Goal: Task Accomplishment & Management: Manage account settings

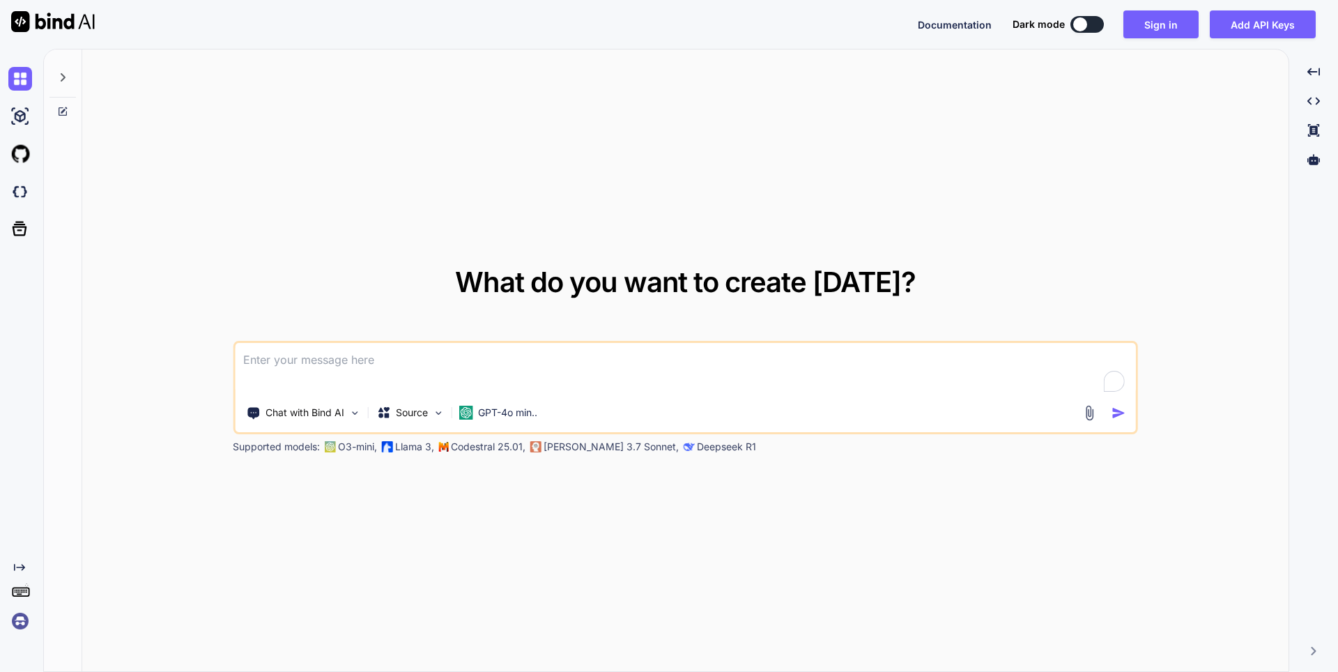
type textarea "x"
click at [24, 621] on img at bounding box center [20, 621] width 24 height 24
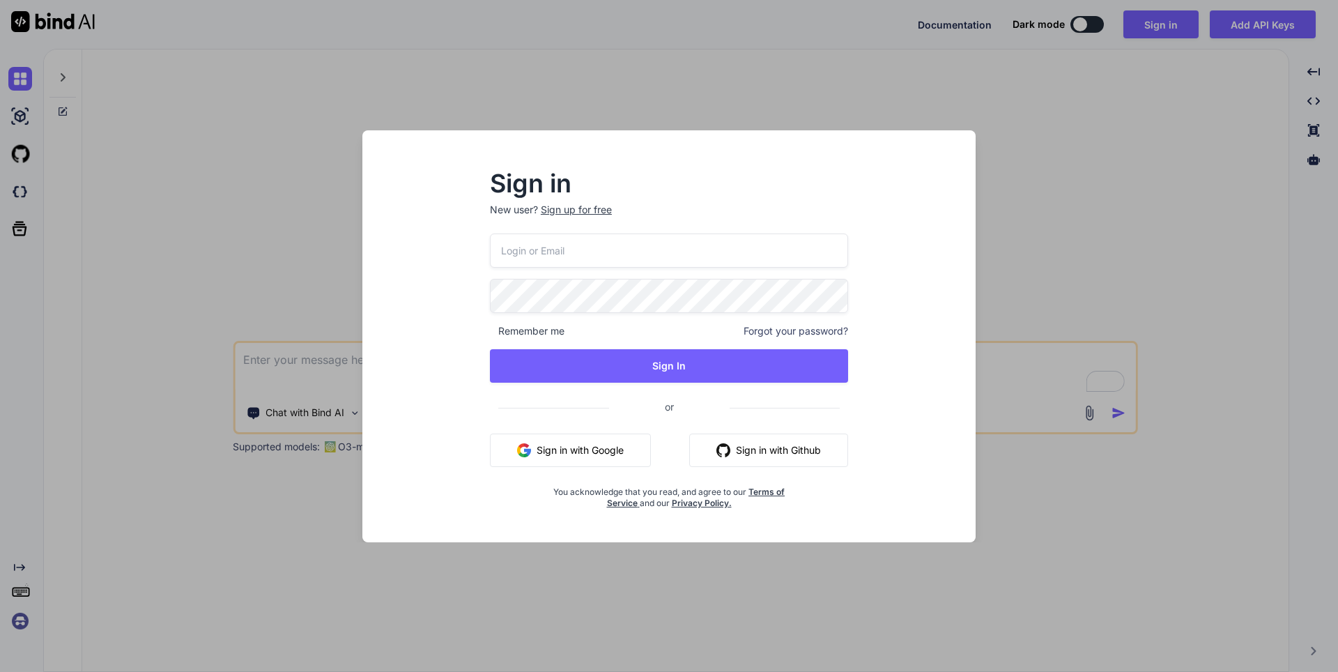
type input "appsumo_5@yopmail.com"
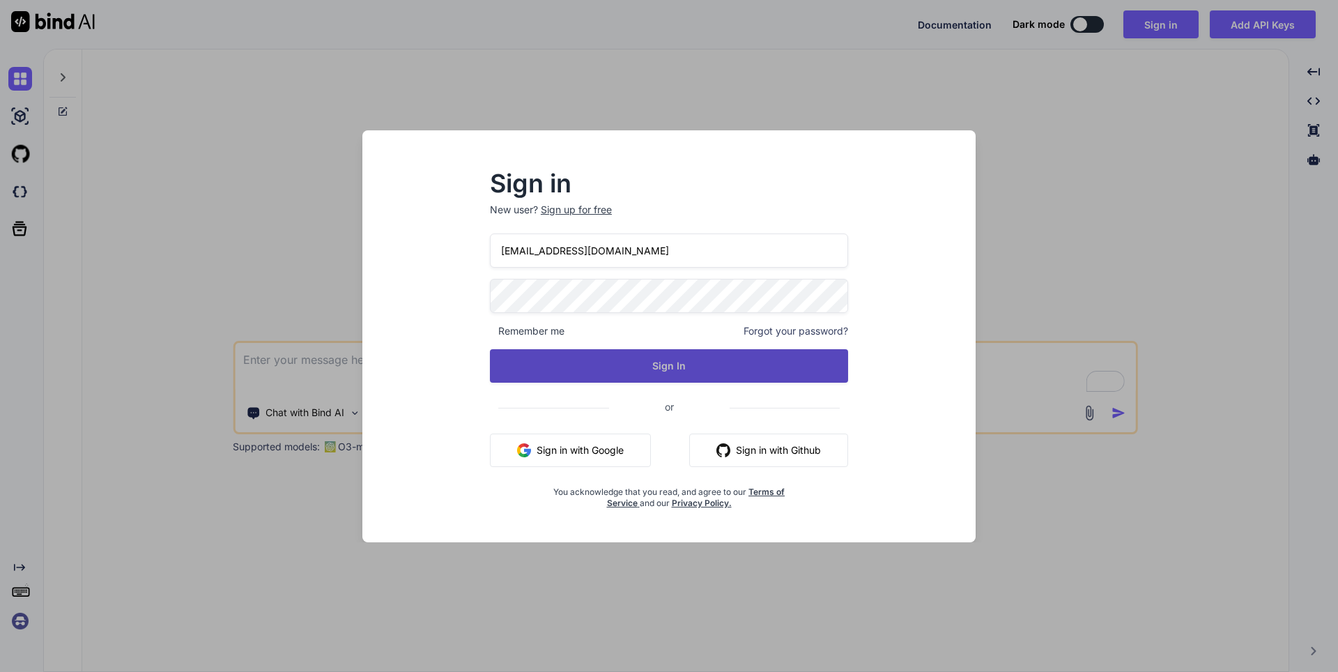
click at [640, 373] on button "Sign In" at bounding box center [669, 365] width 358 height 33
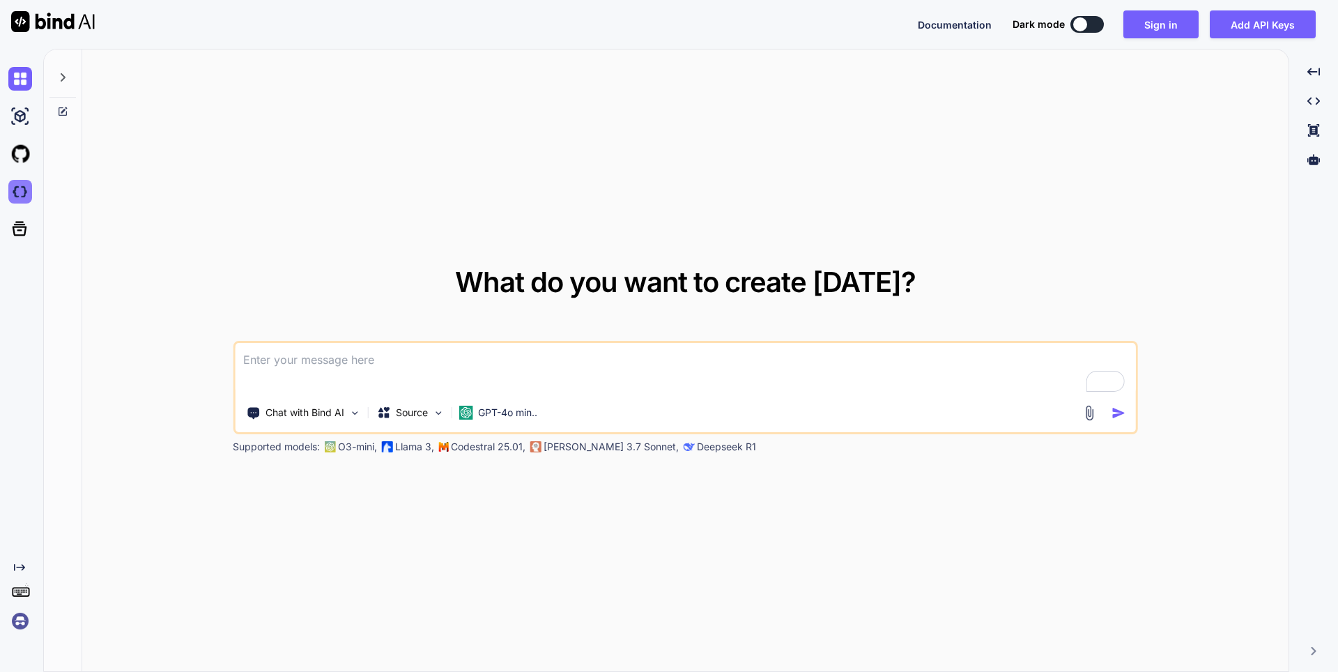
click at [18, 190] on img at bounding box center [20, 192] width 24 height 24
click at [23, 617] on img at bounding box center [20, 621] width 24 height 24
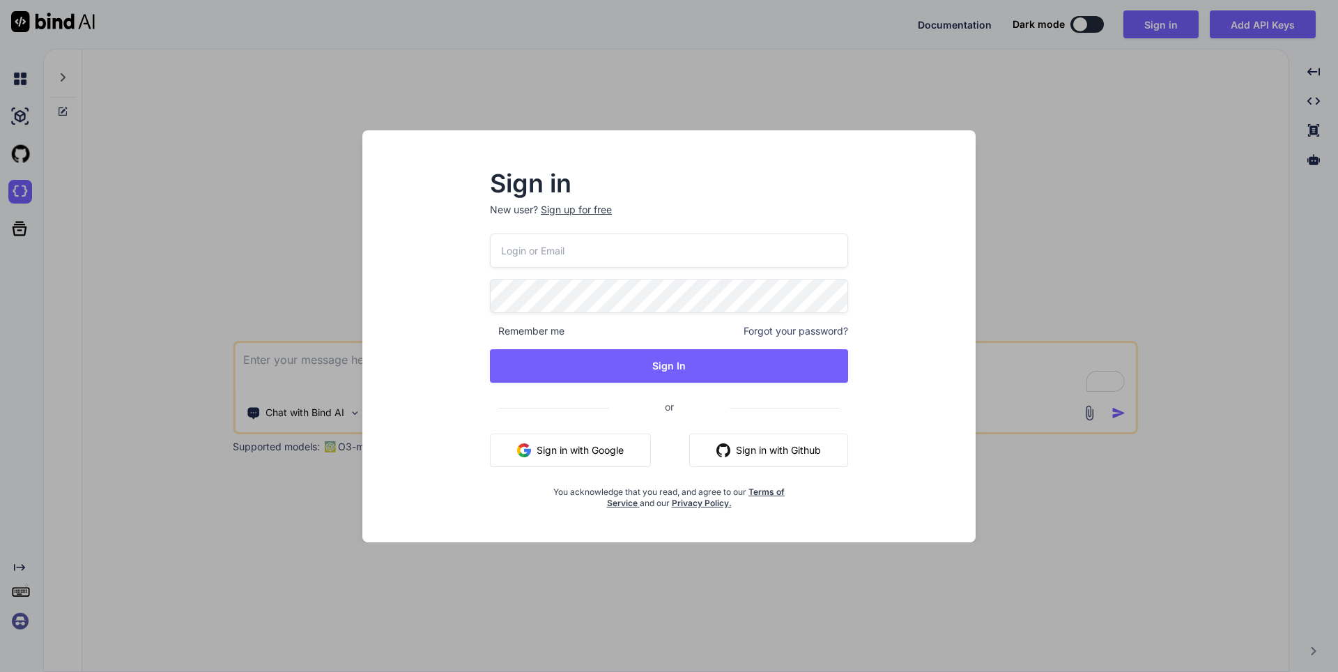
type input "appsumo_5@yopmail.com"
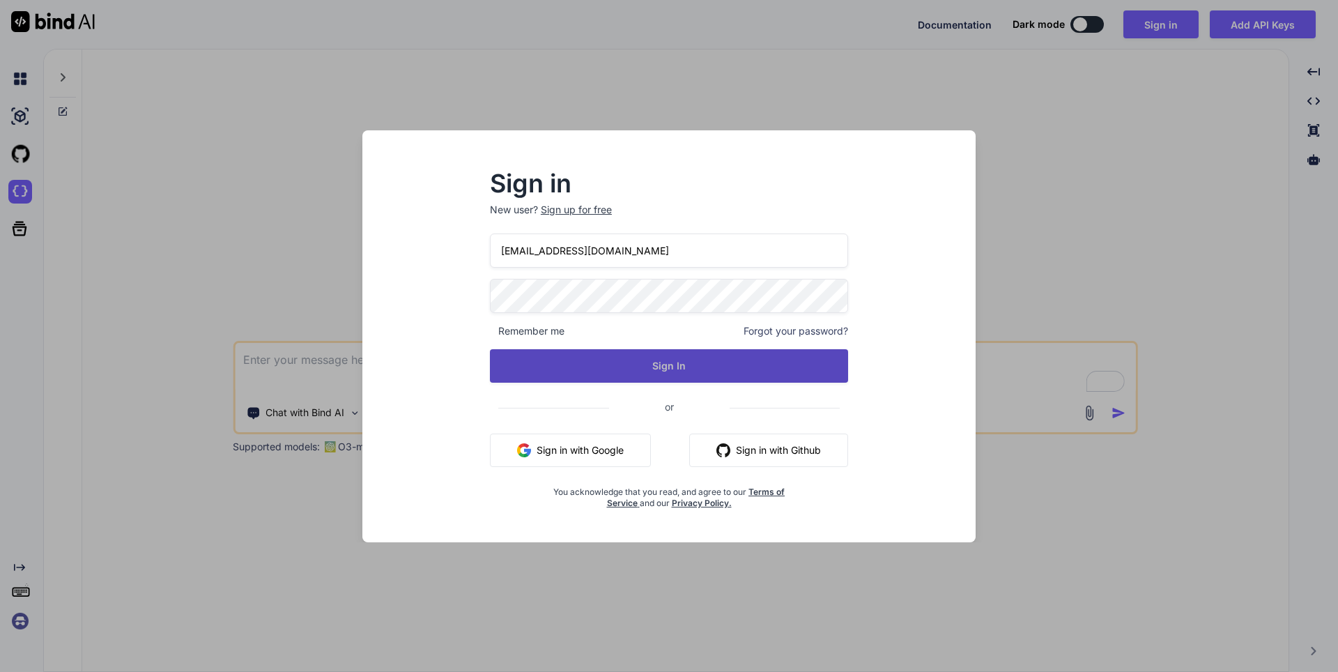
click at [693, 371] on button "Sign In" at bounding box center [669, 365] width 358 height 33
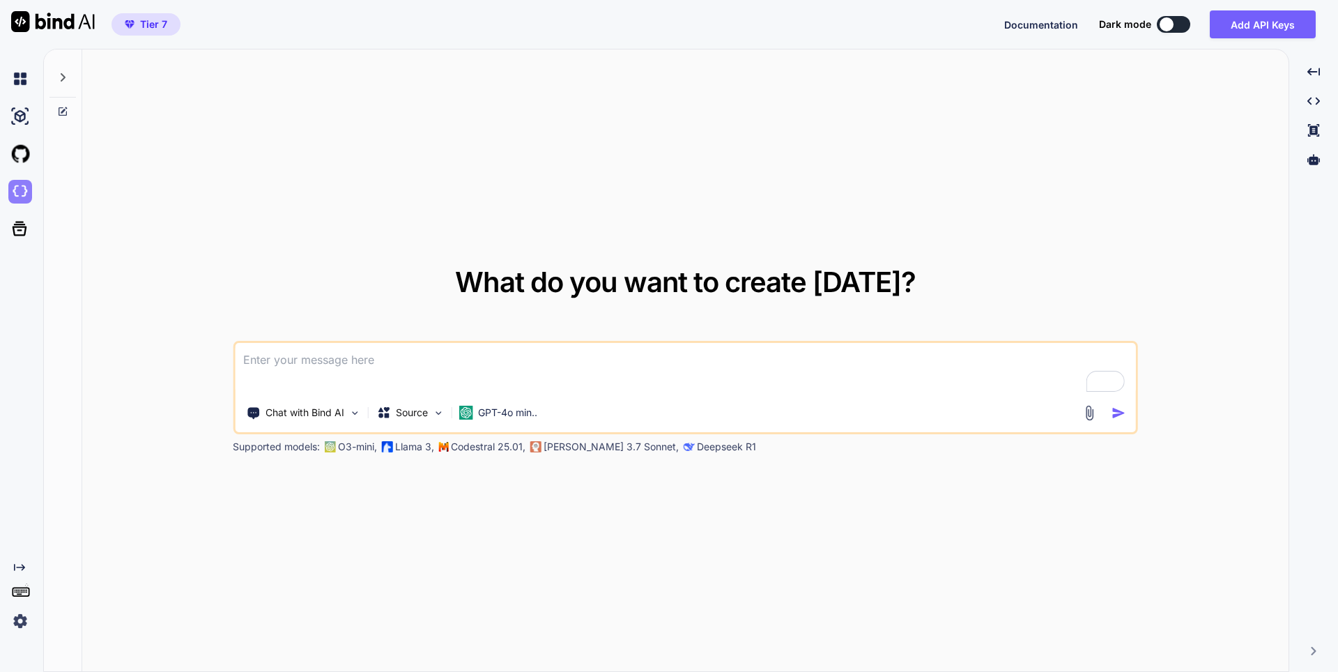
click at [18, 186] on img at bounding box center [20, 192] width 24 height 24
click at [24, 79] on img at bounding box center [20, 79] width 24 height 24
click at [20, 625] on img at bounding box center [20, 621] width 24 height 24
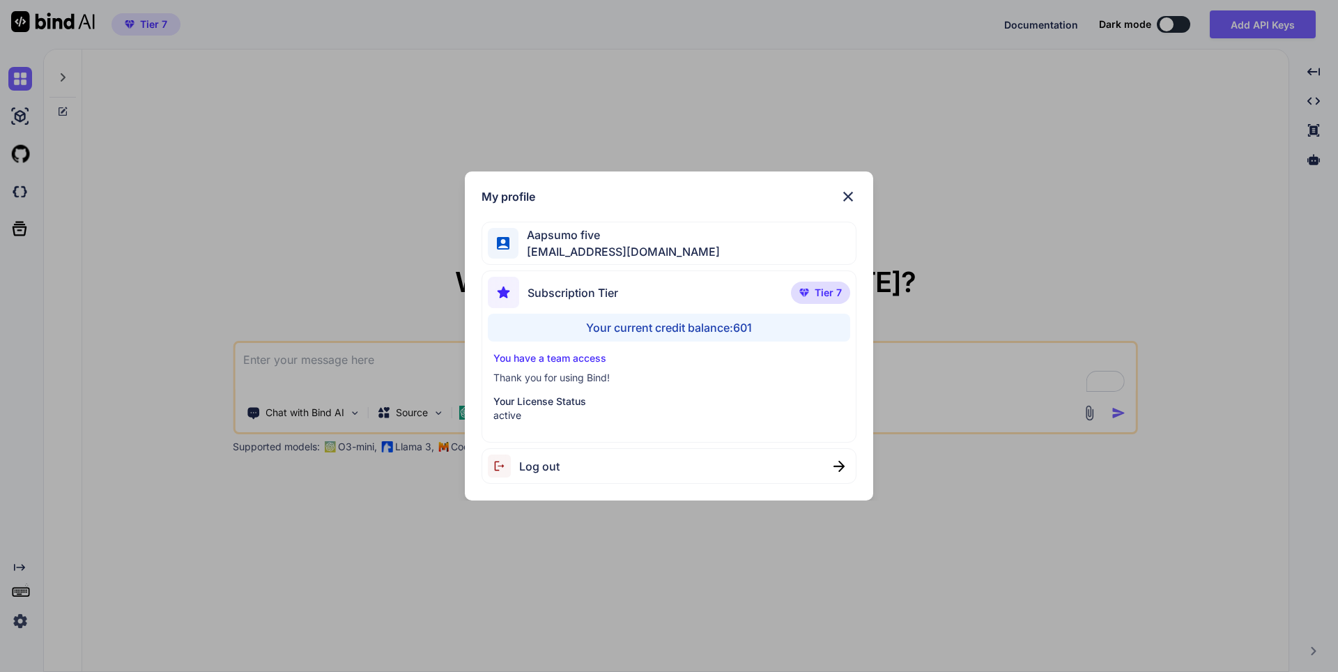
click at [550, 466] on span "Log out" at bounding box center [539, 466] width 40 height 17
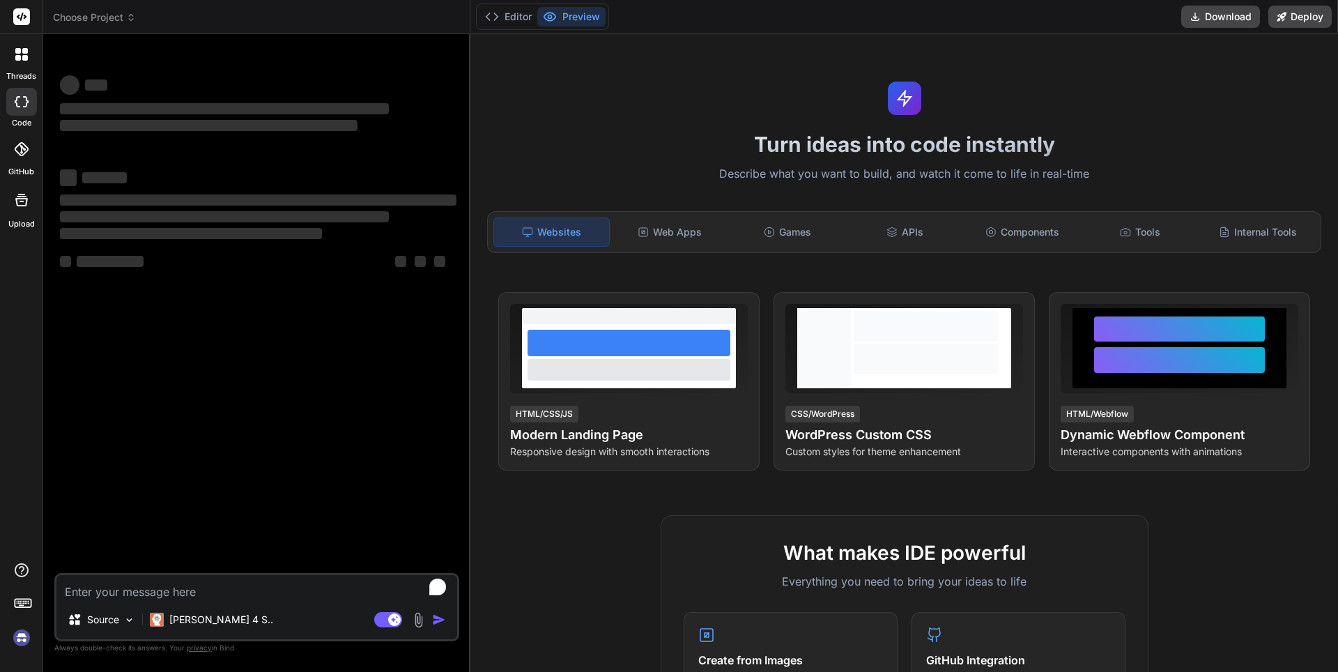
click at [22, 638] on img at bounding box center [22, 638] width 24 height 24
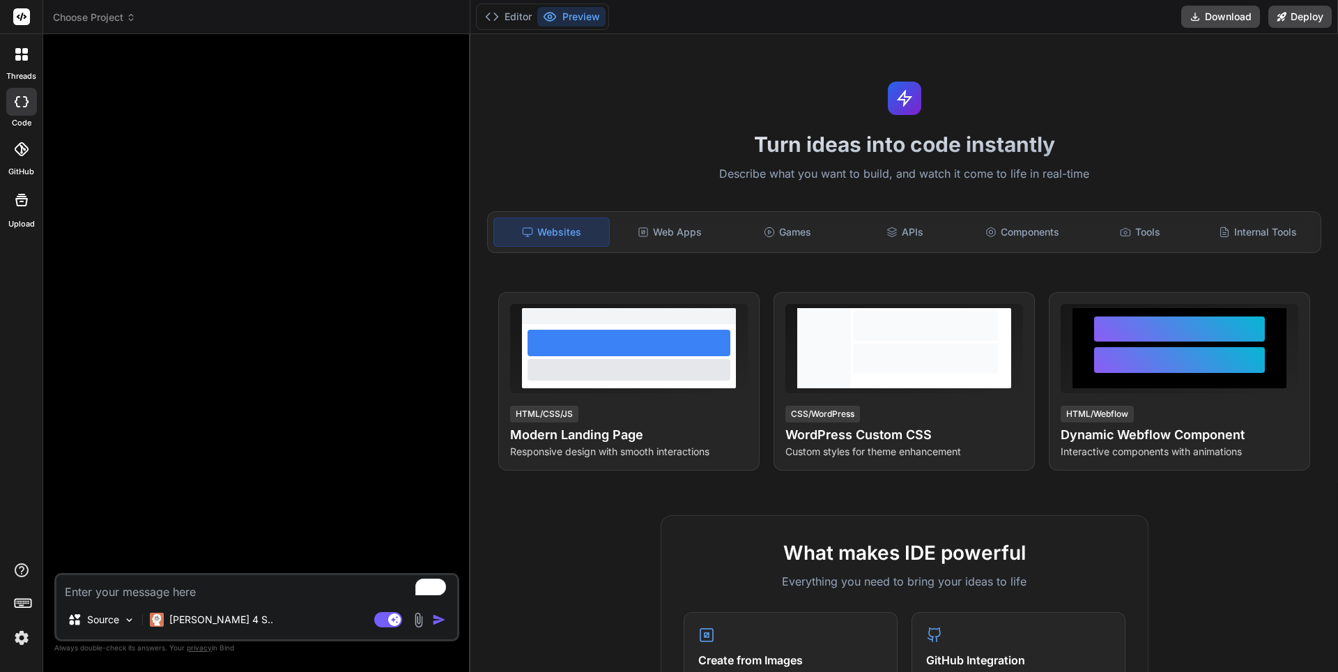
type textarea "x"
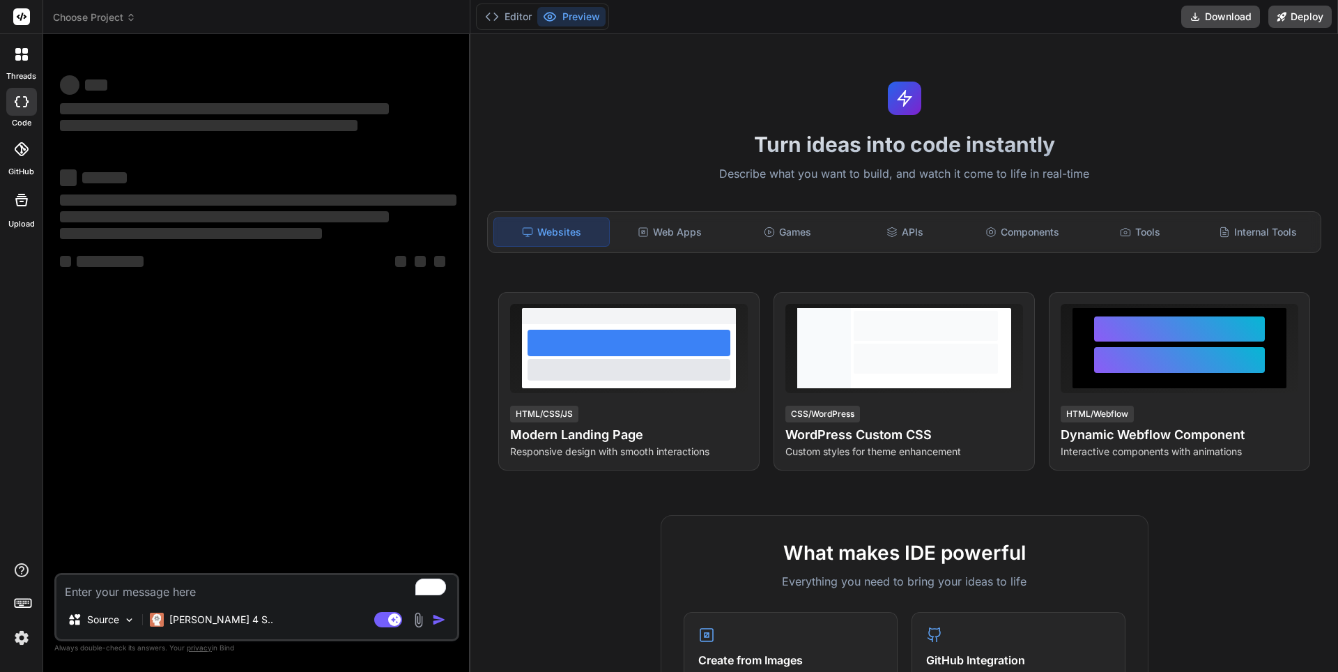
click at [24, 640] on img at bounding box center [22, 638] width 24 height 24
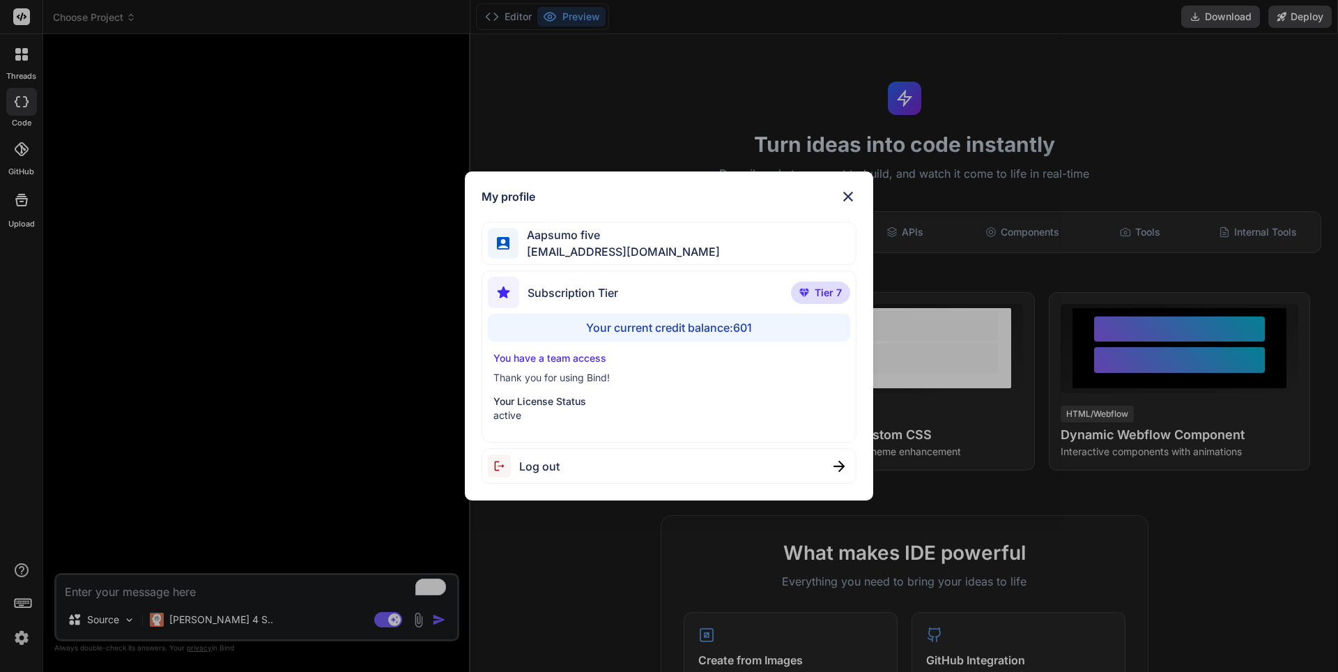
type textarea "x"
click at [848, 194] on img at bounding box center [847, 196] width 17 height 17
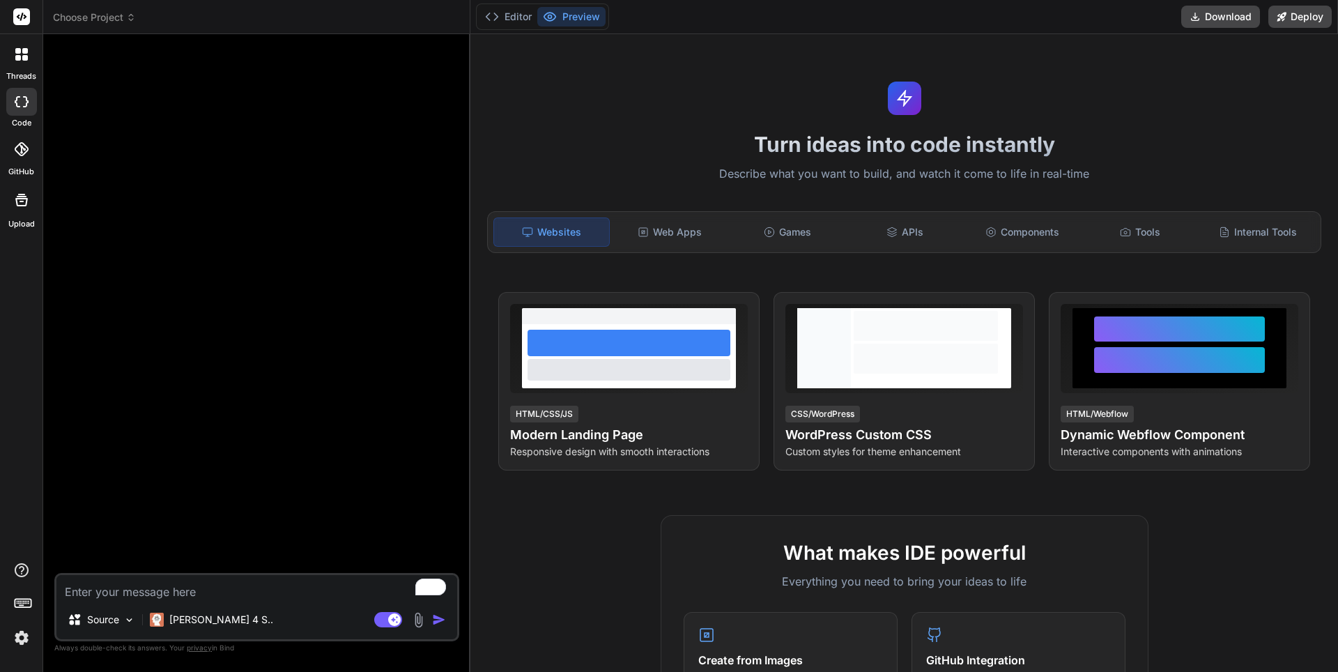
type textarea "x"
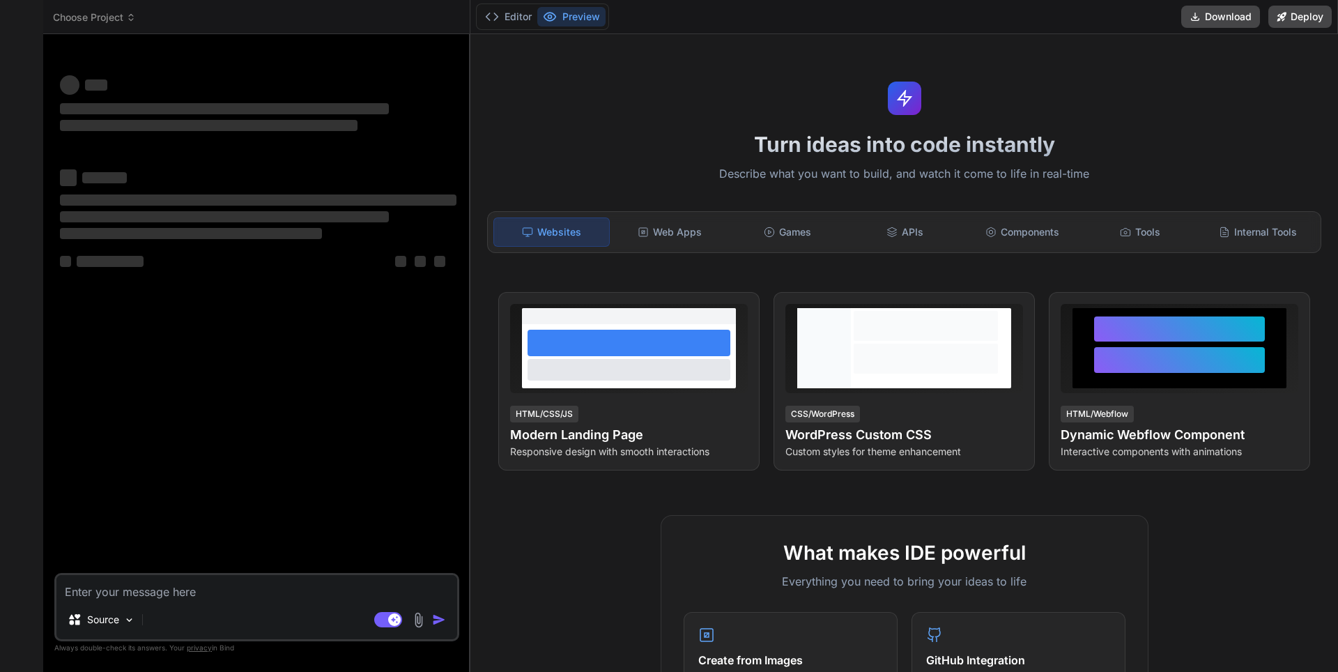
type textarea "x"
